Goal: Information Seeking & Learning: Understand process/instructions

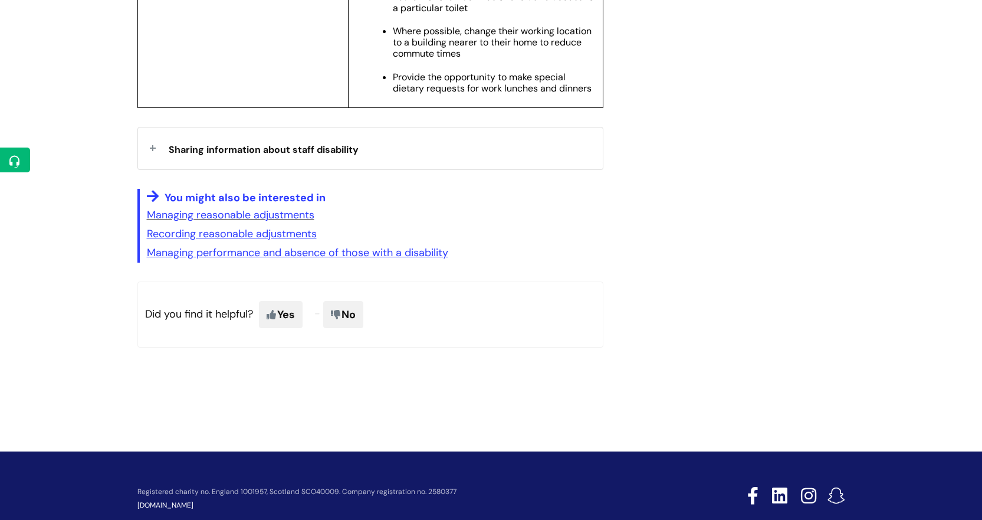
scroll to position [2288, 0]
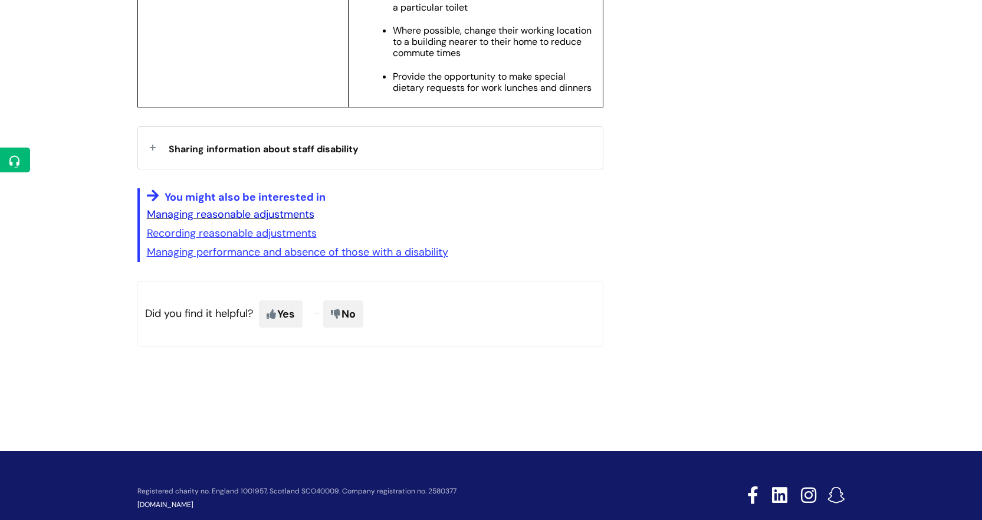
click at [189, 221] on link "Managing reasonable adjustments" at bounding box center [231, 214] width 168 height 14
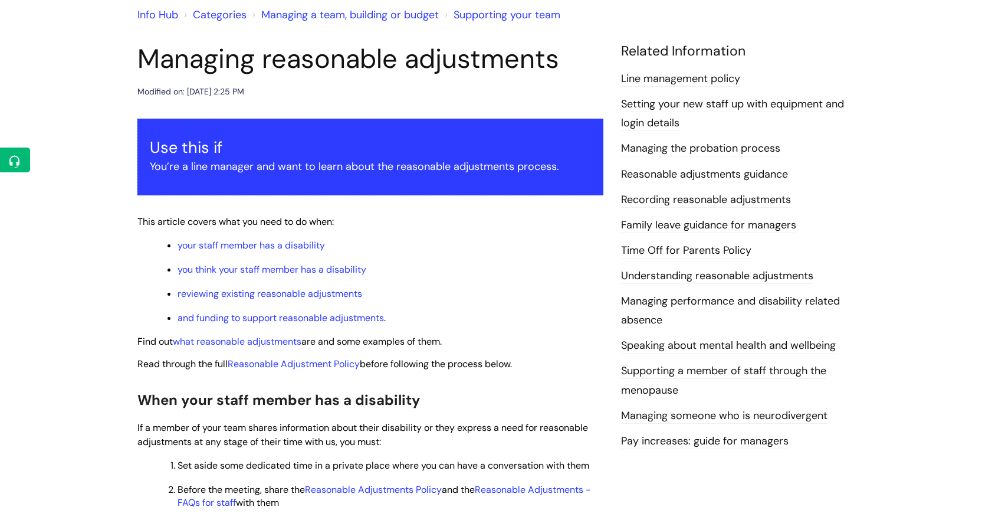
scroll to position [105, 0]
click at [480, 15] on link "Supporting your team" at bounding box center [507, 14] width 107 height 14
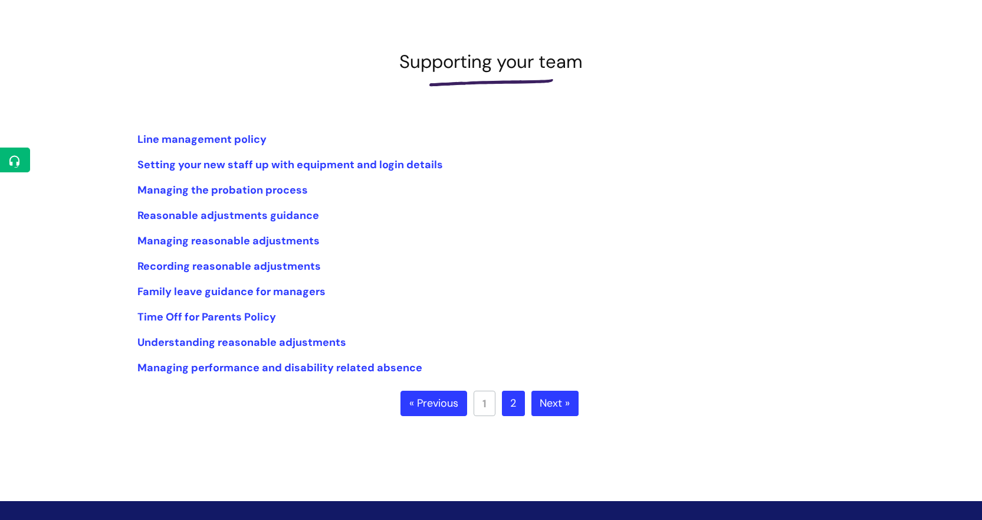
scroll to position [136, 0]
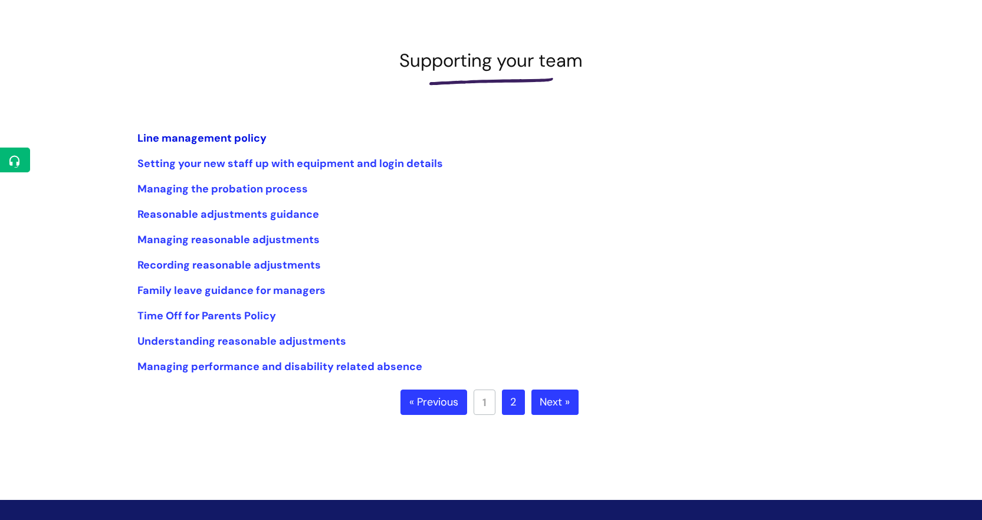
click at [184, 133] on link "Line management policy" at bounding box center [201, 138] width 129 height 14
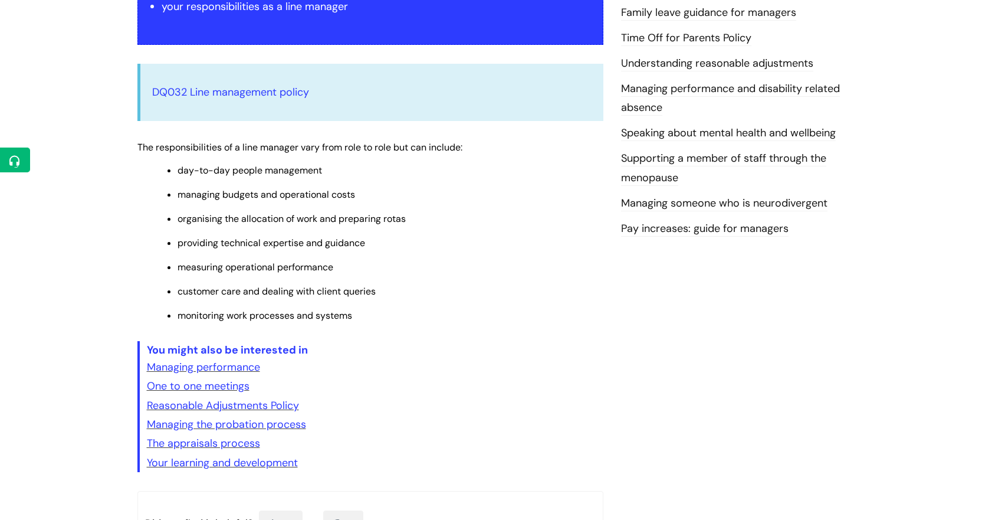
scroll to position [317, 0]
click at [218, 87] on link "DQ032 Line management policy" at bounding box center [230, 91] width 157 height 14
